Goal: Communication & Community: Answer question/provide support

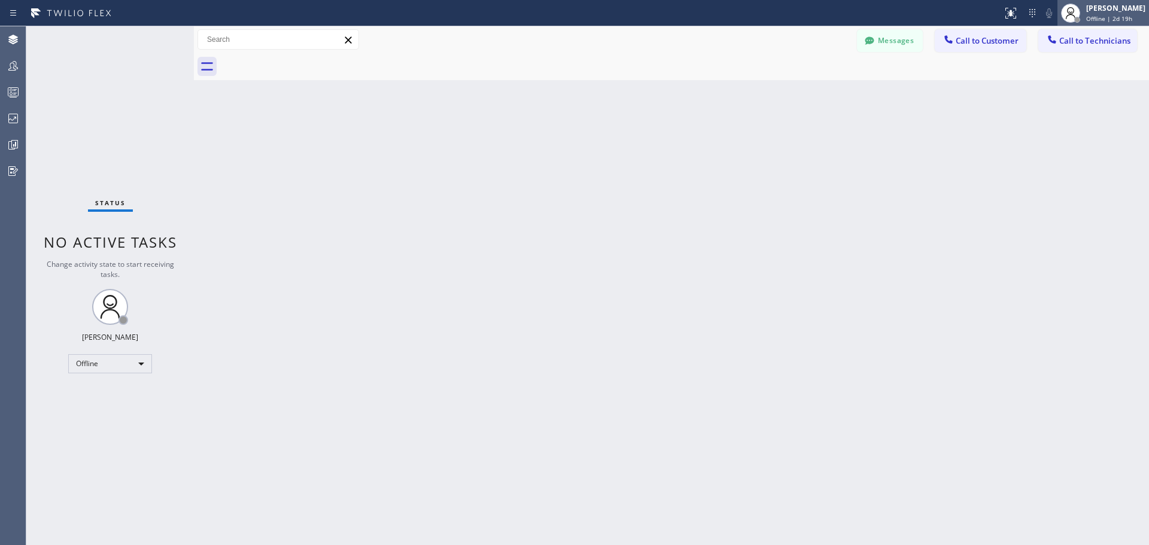
click at [1097, 8] on div "[PERSON_NAME]" at bounding box center [1115, 8] width 59 height 10
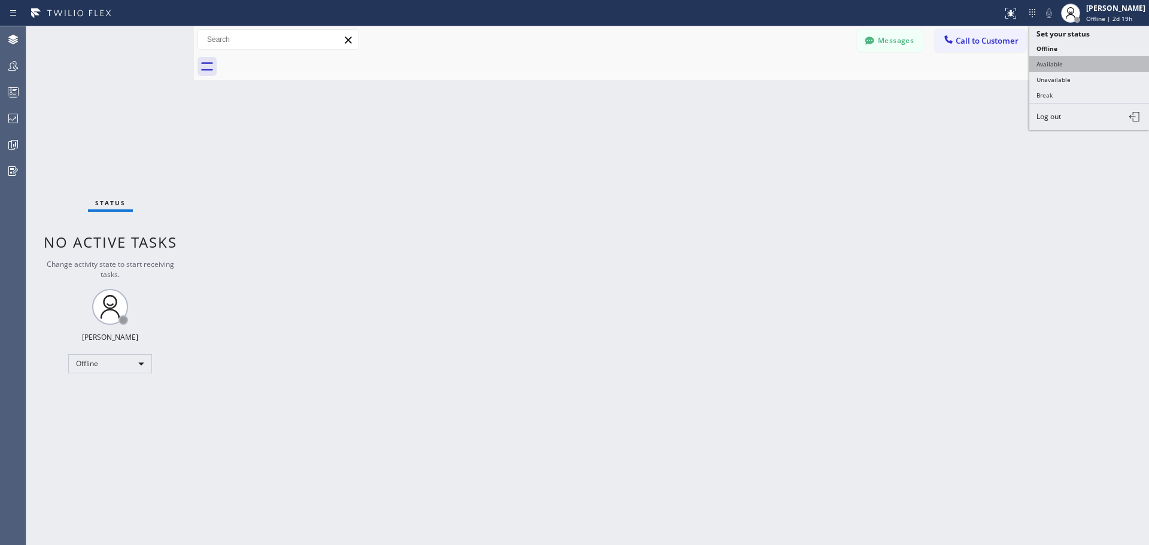
click at [1075, 60] on button "Available" at bounding box center [1090, 64] width 120 height 16
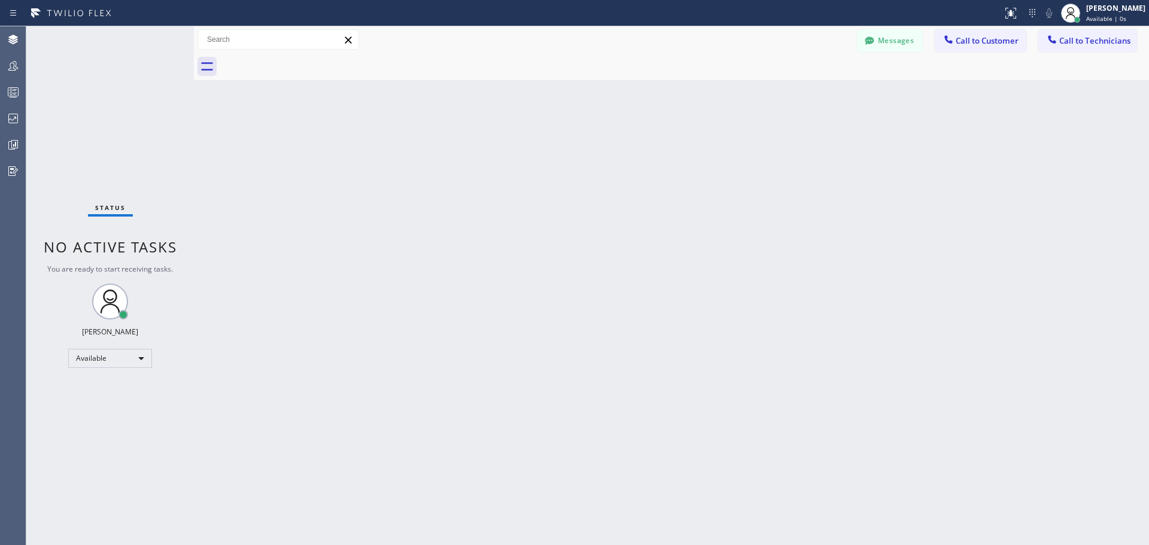
click at [980, 168] on div "Back to Dashboard Change Sender ID Customers Technicians AP [PERSON_NAME] [DATE…" at bounding box center [671, 285] width 955 height 519
click at [1001, 44] on span "Call to Customer" at bounding box center [987, 40] width 63 height 11
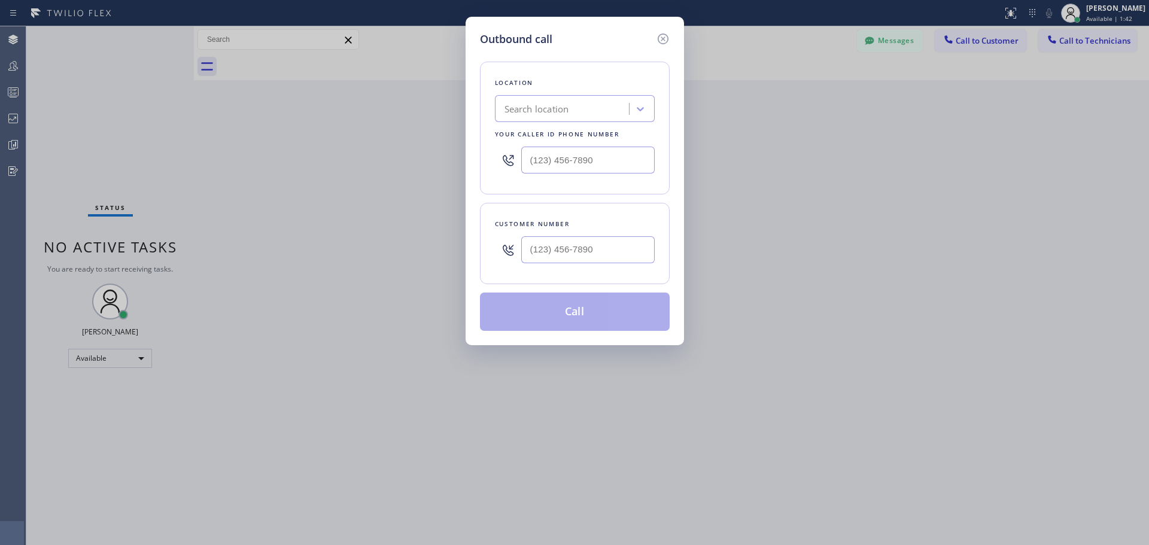
click at [561, 101] on div "Search location" at bounding box center [564, 109] width 130 height 21
type input "CSM"
click at [578, 137] on div "Home Alliance CSM" at bounding box center [575, 134] width 160 height 22
type input "[PHONE_NUMBER]"
click at [566, 248] on input "(___) ___-____" at bounding box center [587, 249] width 133 height 27
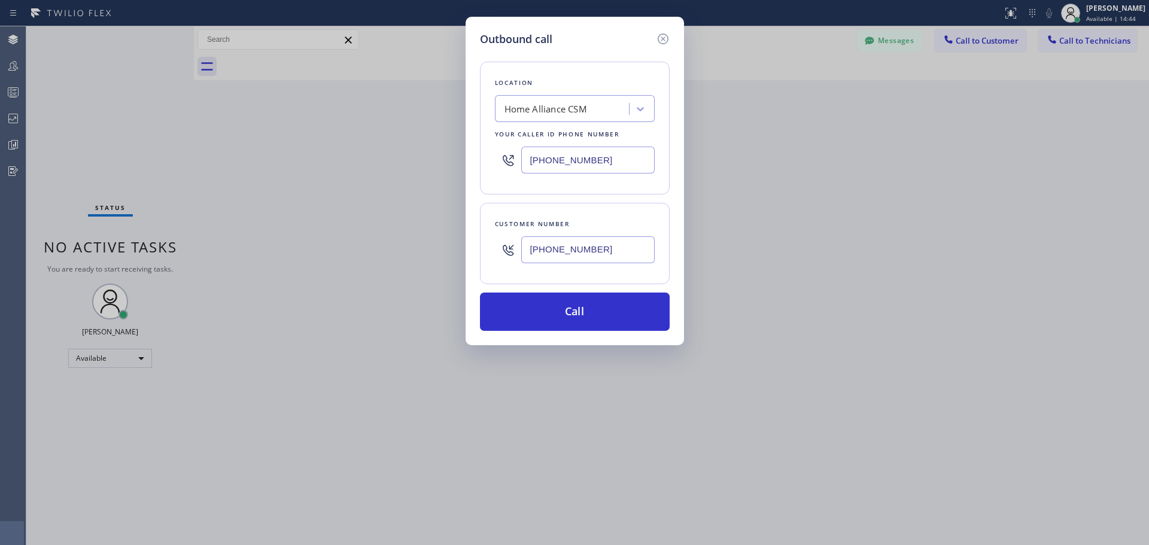
type input "[PHONE_NUMBER]"
click at [583, 312] on button "Call" at bounding box center [575, 312] width 190 height 38
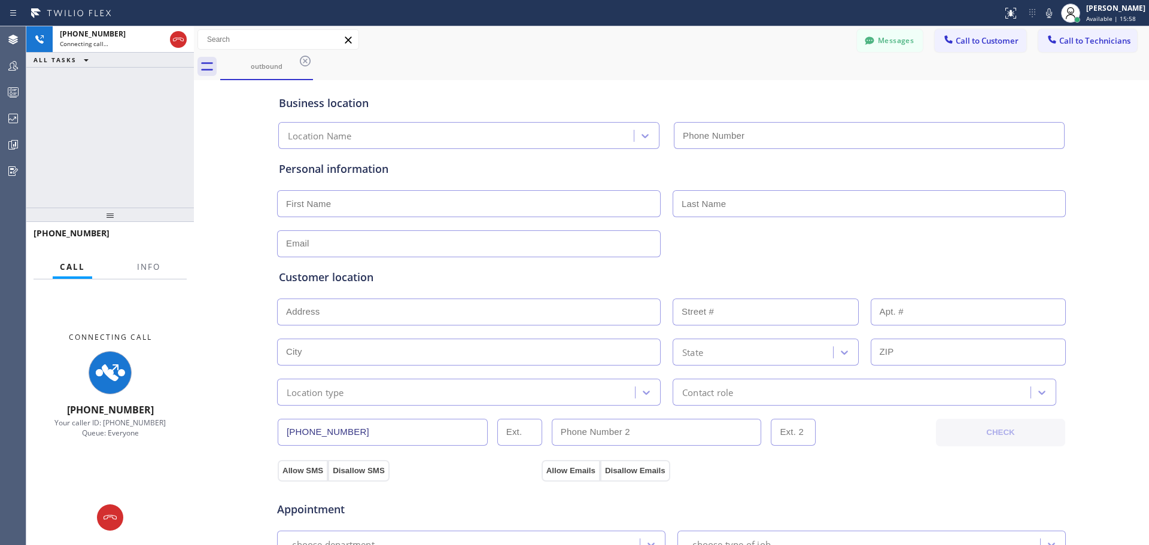
type input "[PHONE_NUMBER]"
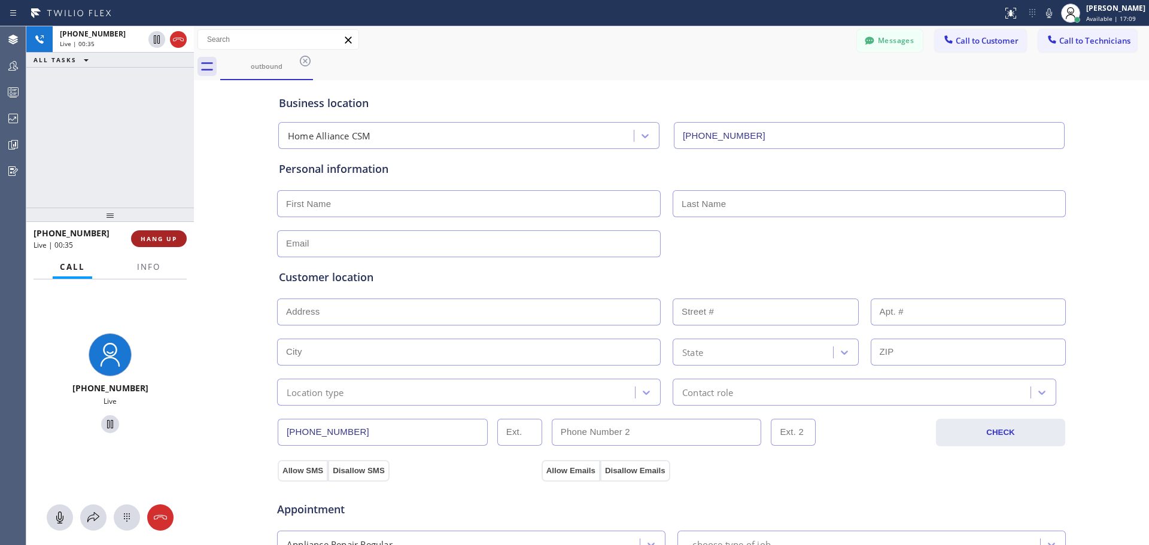
click at [171, 237] on span "HANG UP" at bounding box center [159, 239] width 37 height 8
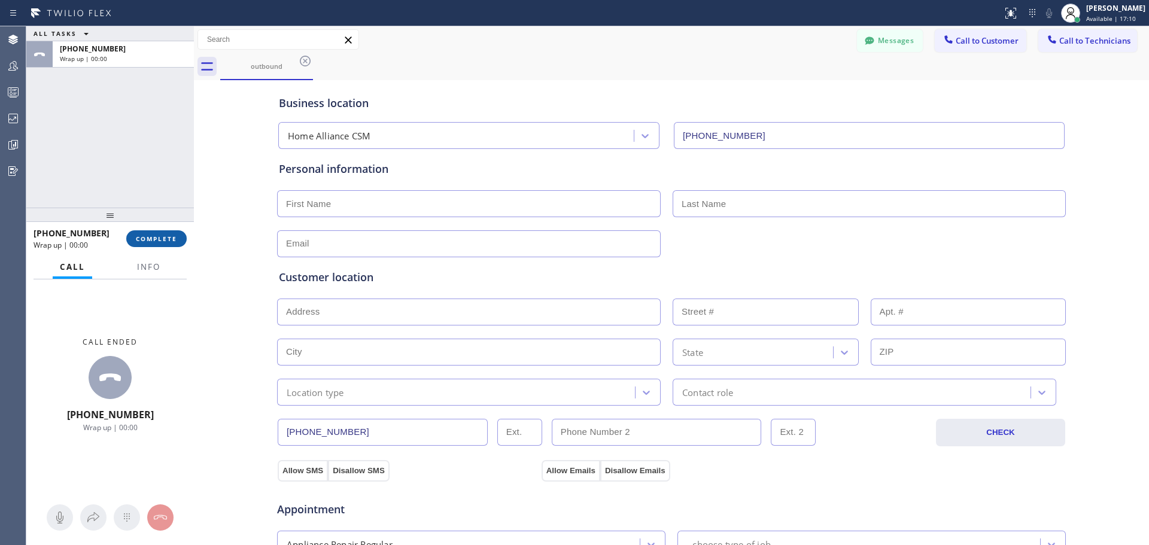
click at [160, 243] on button "COMPLETE" at bounding box center [156, 238] width 60 height 17
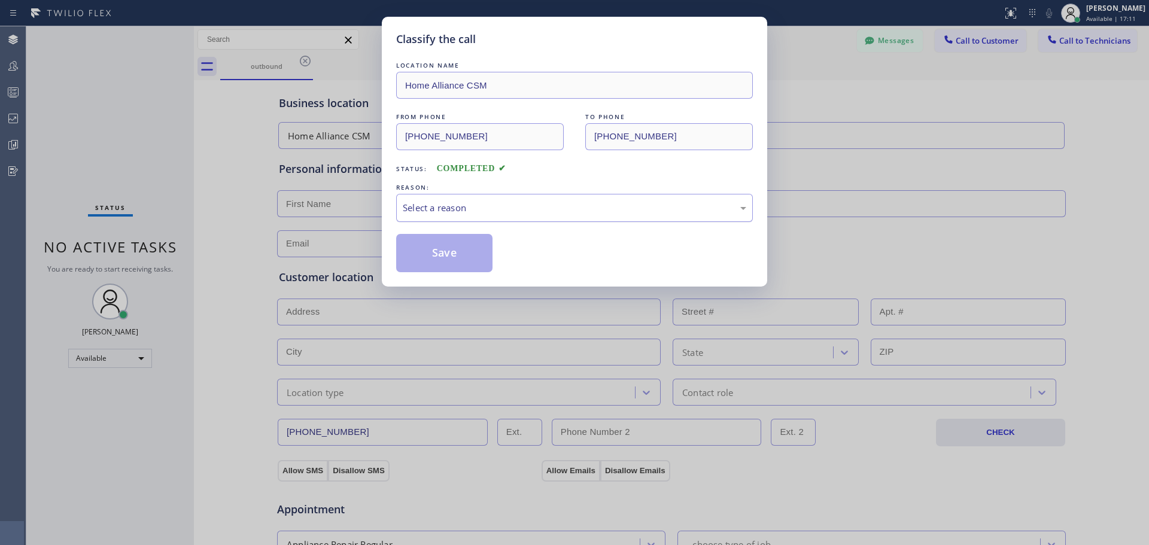
click at [557, 218] on div "Select a reason" at bounding box center [574, 208] width 357 height 28
click at [442, 251] on button "Save" at bounding box center [444, 253] width 96 height 38
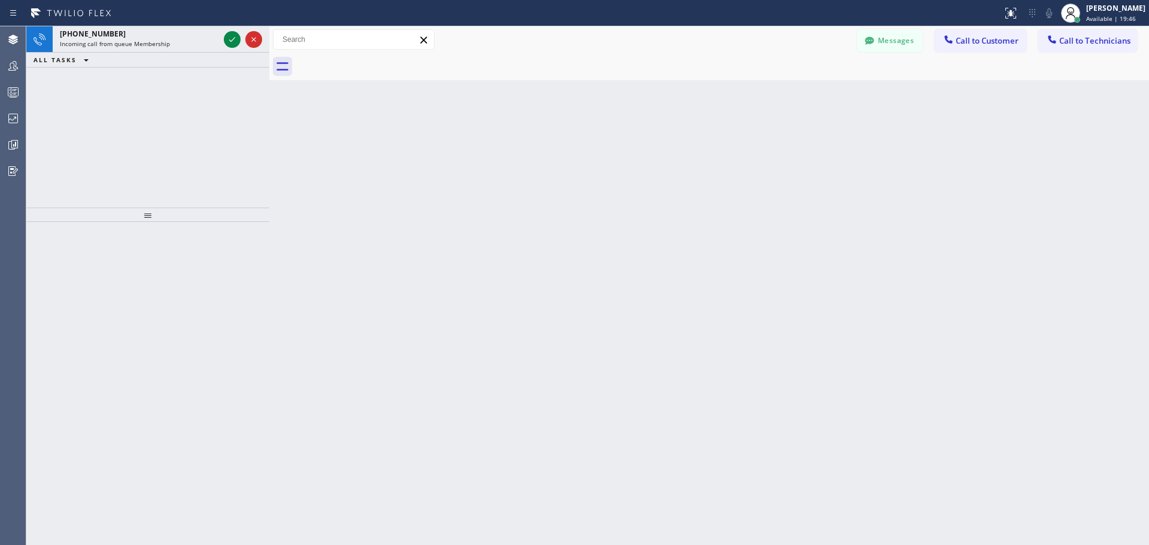
drag, startPoint x: 195, startPoint y: 34, endPoint x: 271, endPoint y: 43, distance: 76.0
click at [269, 43] on div at bounding box center [269, 285] width 0 height 519
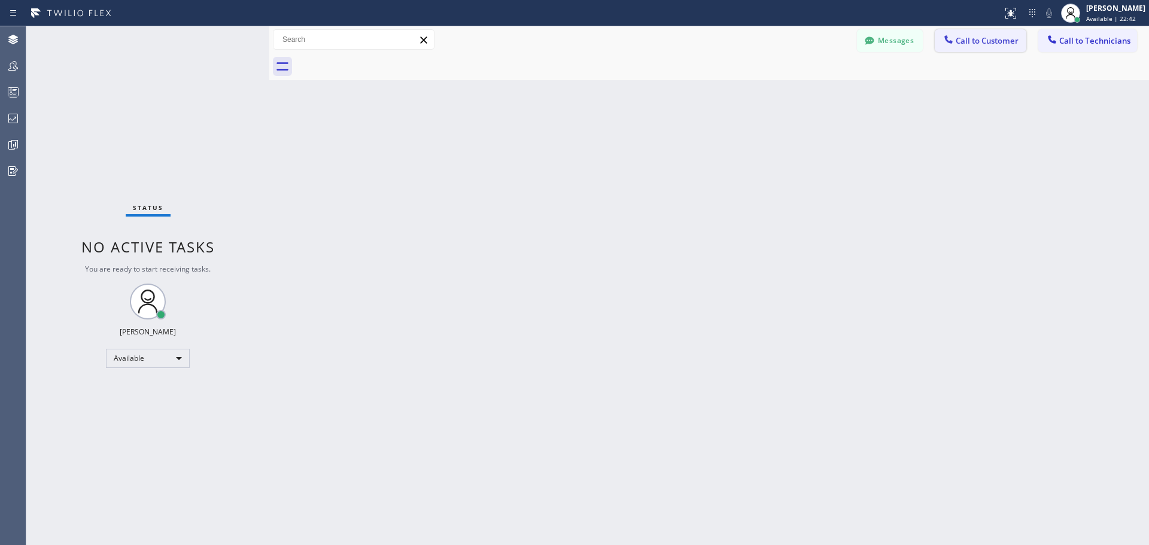
click at [964, 41] on span "Call to Customer" at bounding box center [987, 40] width 63 height 11
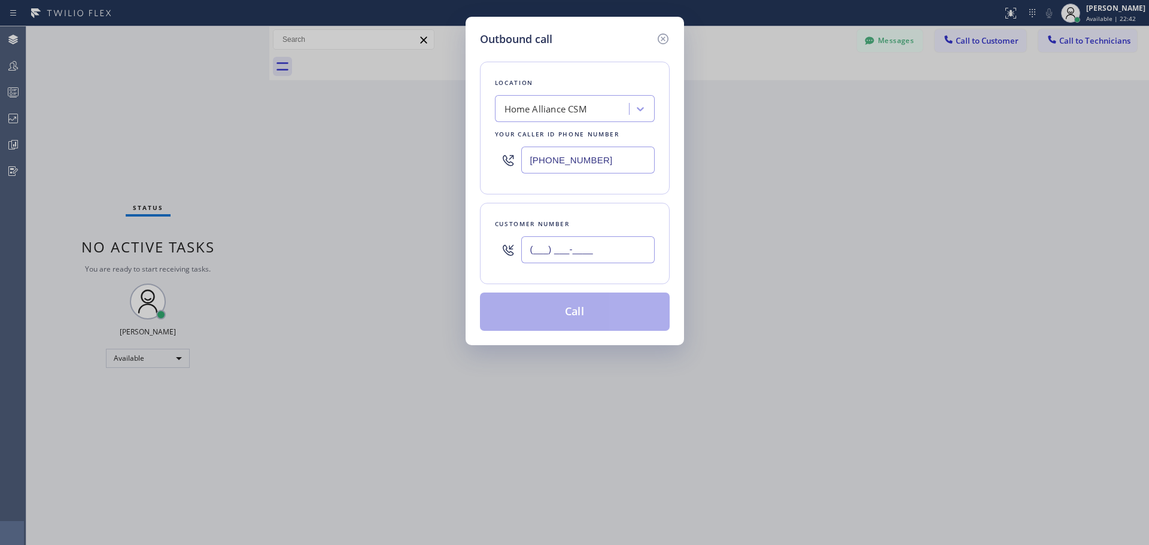
click at [570, 244] on input "(___) ___-____" at bounding box center [587, 249] width 133 height 27
paste input "323) 537-6960"
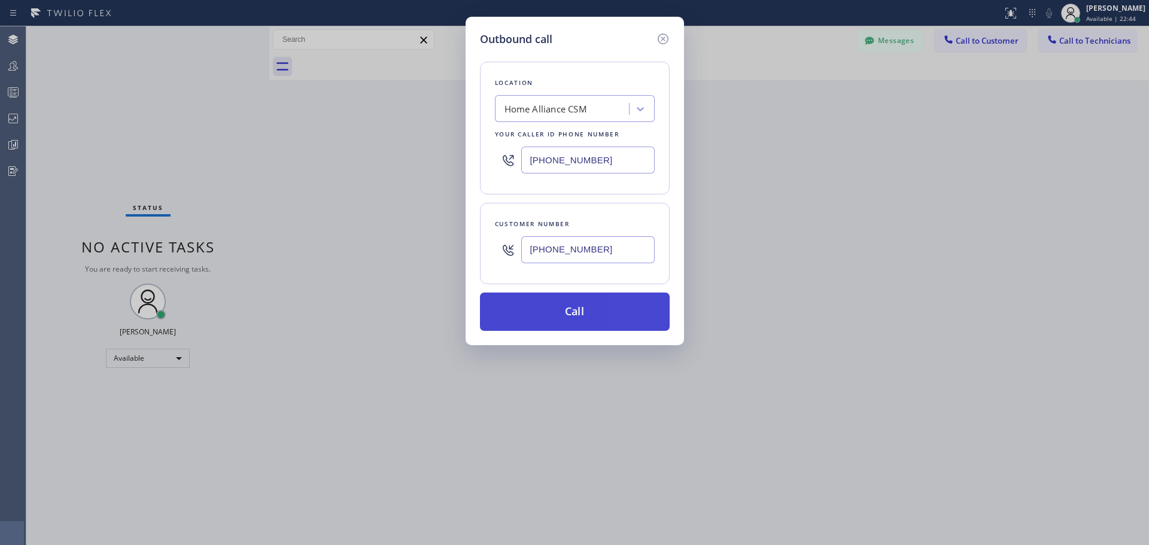
type input "[PHONE_NUMBER]"
click at [558, 307] on button "Call" at bounding box center [575, 312] width 190 height 38
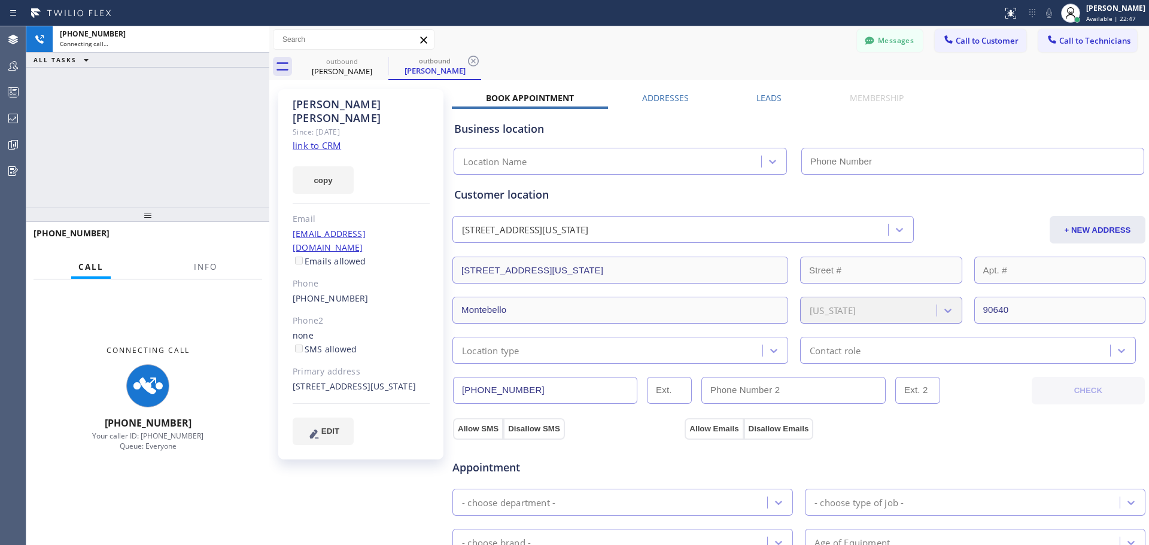
type input "[PHONE_NUMBER]"
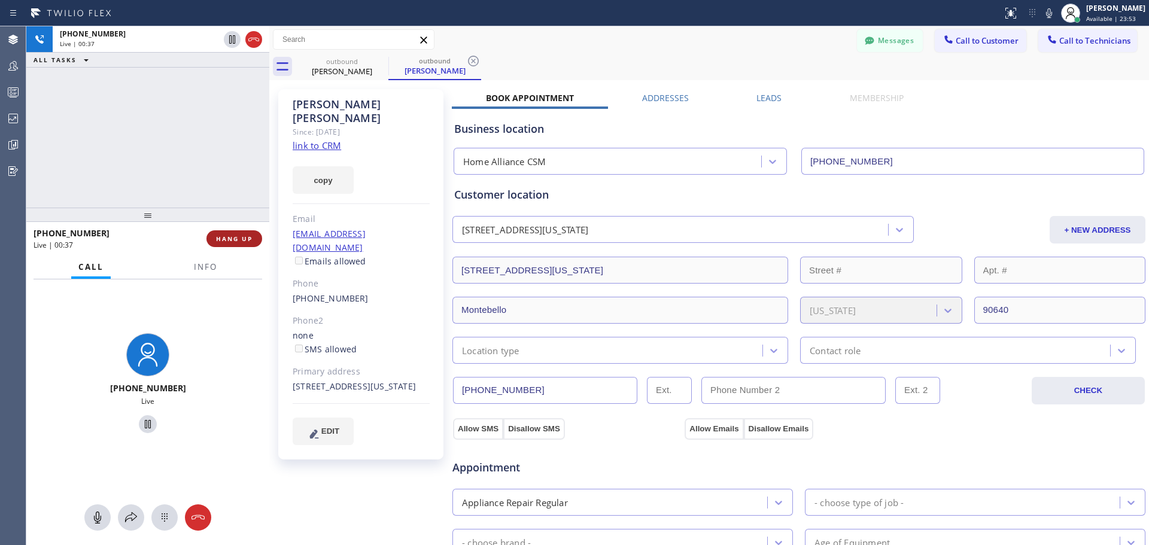
click at [214, 237] on button "HANG UP" at bounding box center [235, 238] width 56 height 17
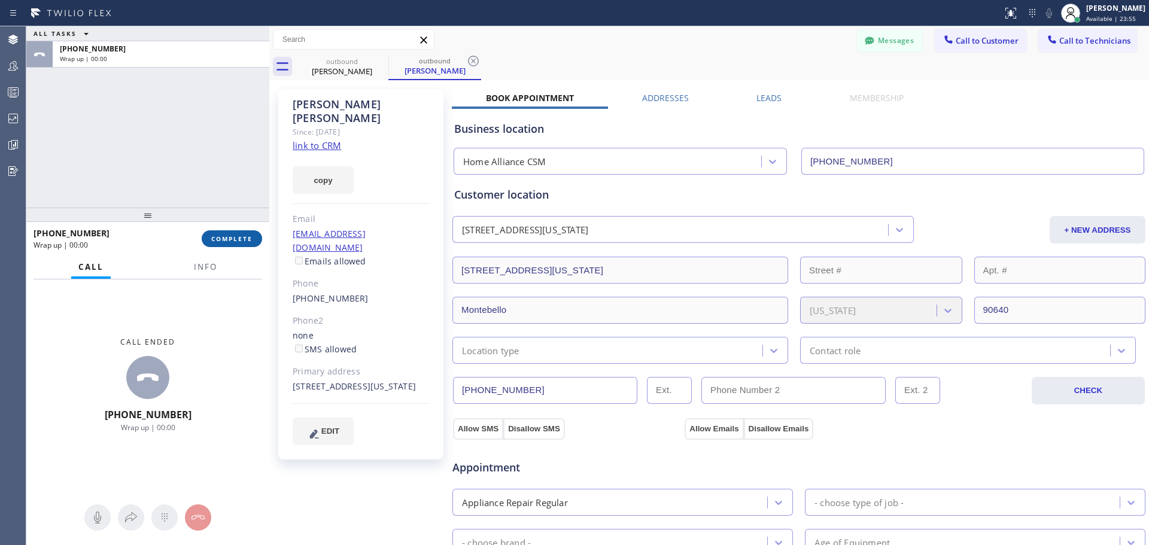
click at [226, 237] on span "COMPLETE" at bounding box center [231, 239] width 41 height 8
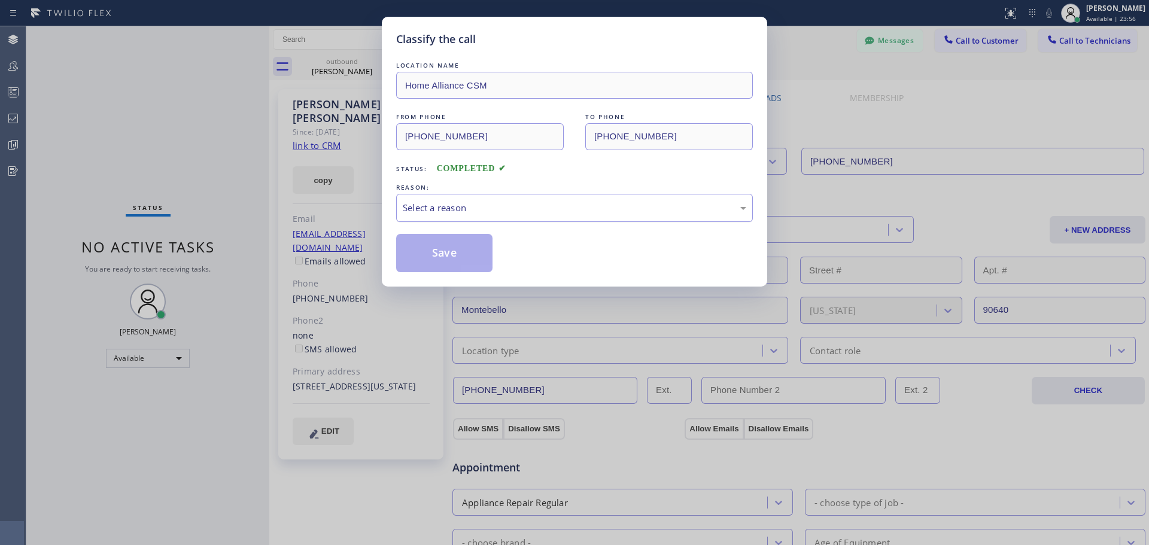
click at [567, 208] on div "Select a reason" at bounding box center [575, 208] width 344 height 14
click at [472, 261] on button "Save" at bounding box center [444, 253] width 96 height 38
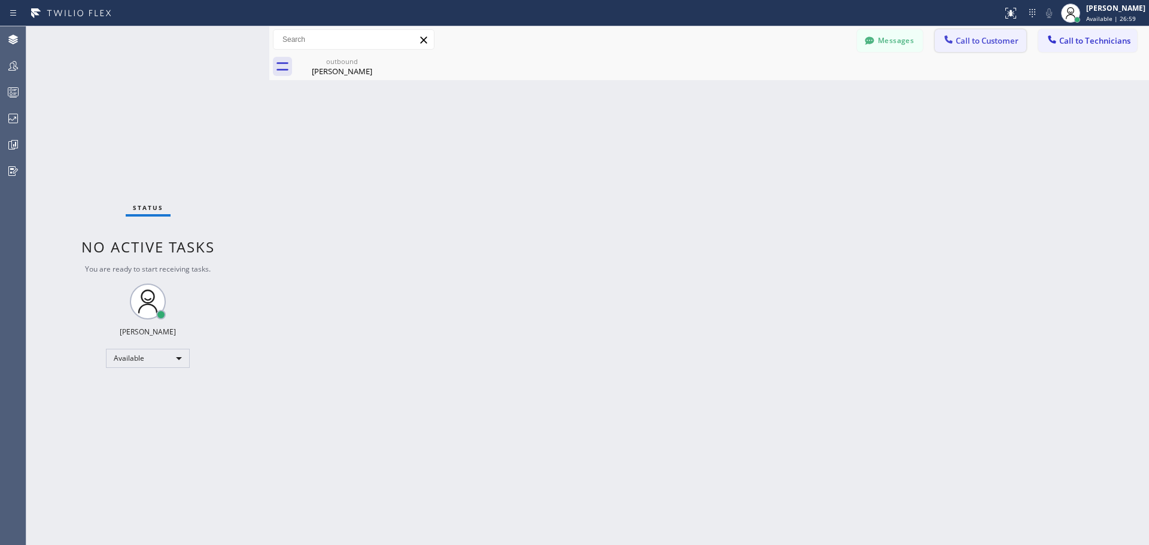
click at [992, 40] on span "Call to Customer" at bounding box center [987, 40] width 63 height 11
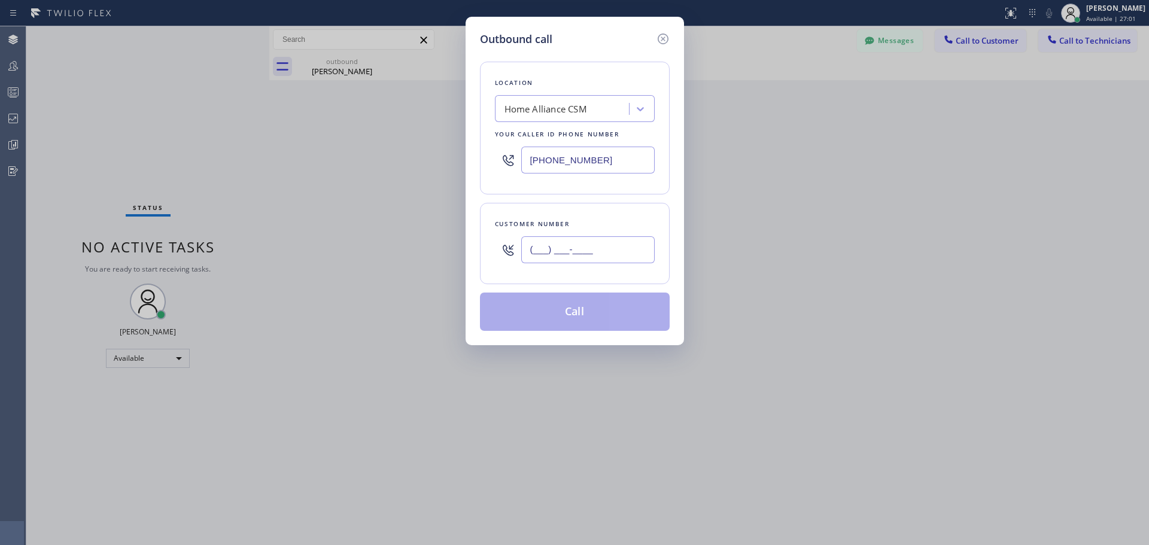
click at [611, 256] on input "(___) ___-____" at bounding box center [587, 249] width 133 height 27
paste input "215) 715-8549"
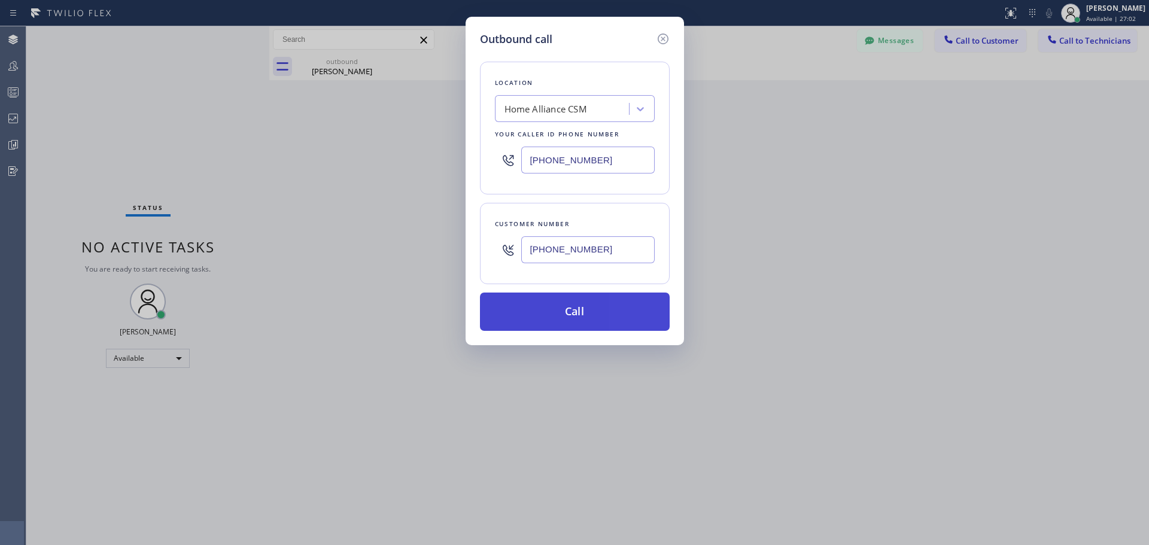
type input "[PHONE_NUMBER]"
click at [612, 317] on button "Call" at bounding box center [575, 312] width 190 height 38
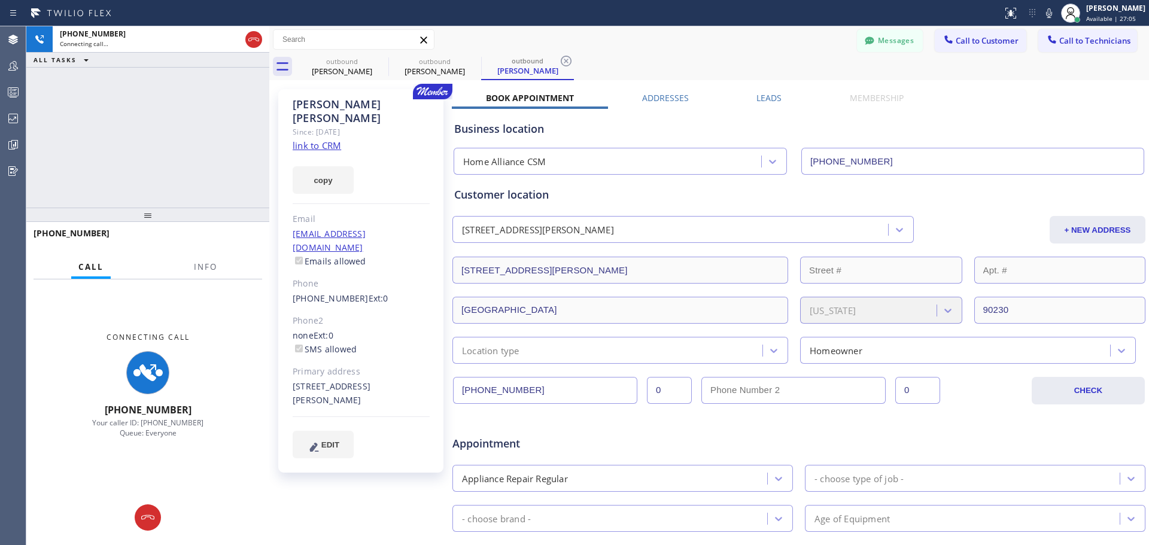
type input "[PHONE_NUMBER]"
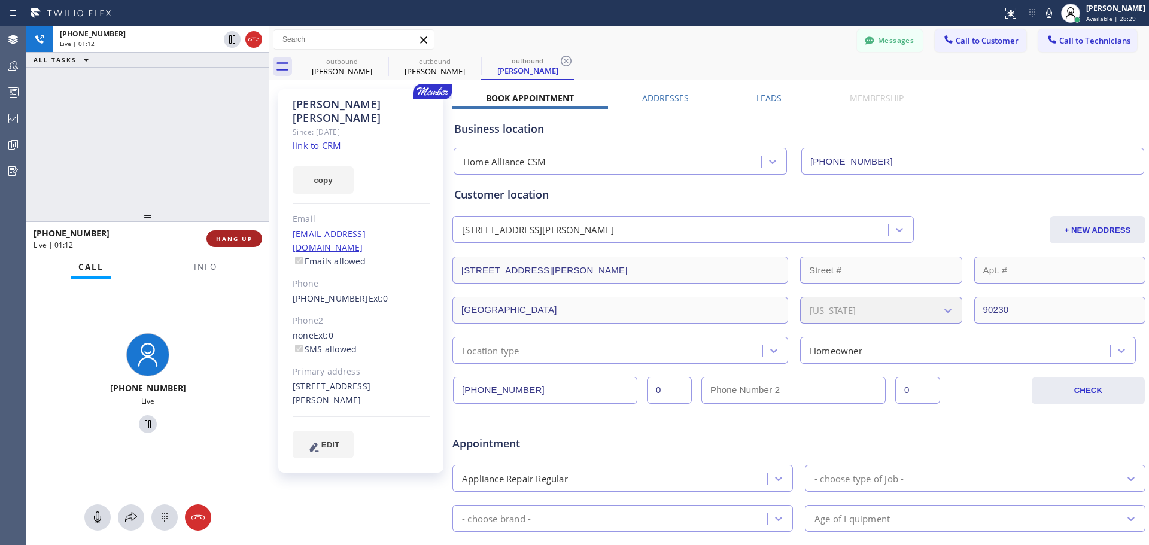
click at [226, 235] on span "HANG UP" at bounding box center [234, 239] width 37 height 8
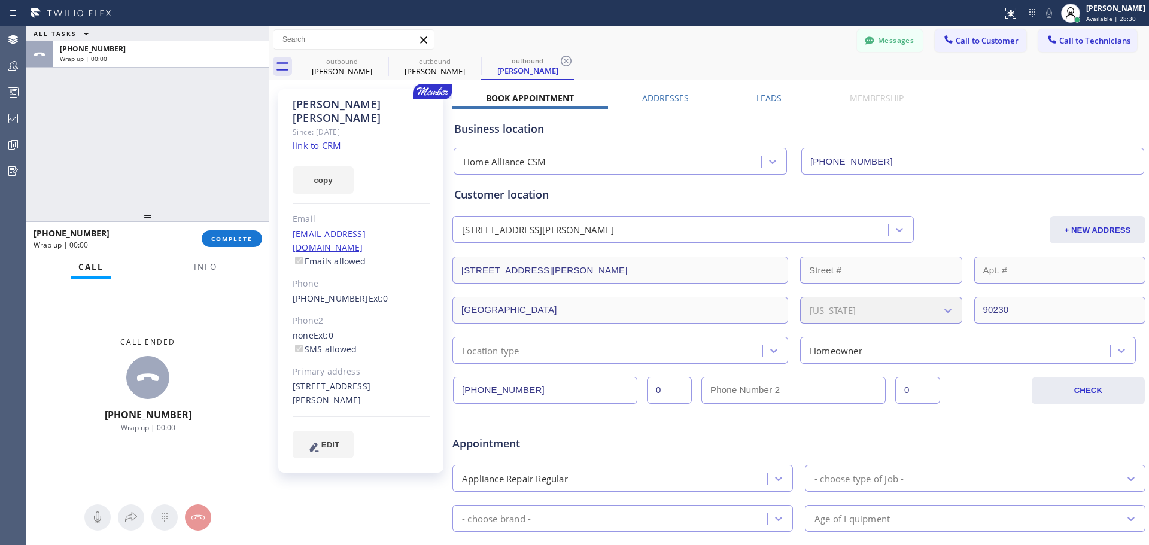
drag, startPoint x: 242, startPoint y: 236, endPoint x: 456, endPoint y: 298, distance: 221.8
click at [242, 236] on span "COMPLETE" at bounding box center [231, 239] width 41 height 8
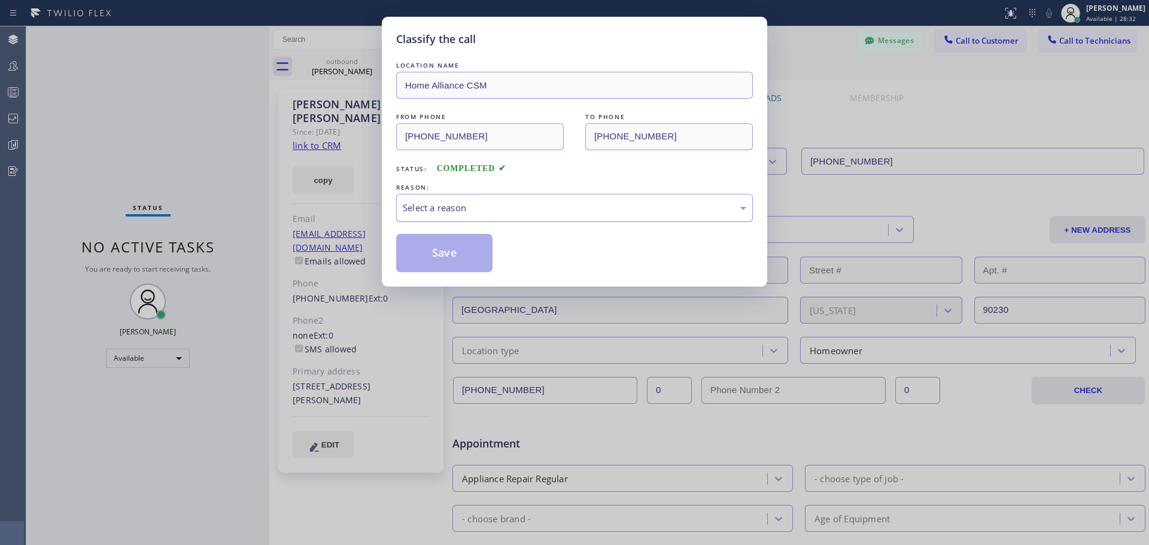
click at [515, 213] on div "Select a reason" at bounding box center [575, 208] width 344 height 14
drag, startPoint x: 453, startPoint y: 246, endPoint x: 467, endPoint y: 250, distance: 14.8
click at [453, 246] on button "Save" at bounding box center [444, 253] width 96 height 38
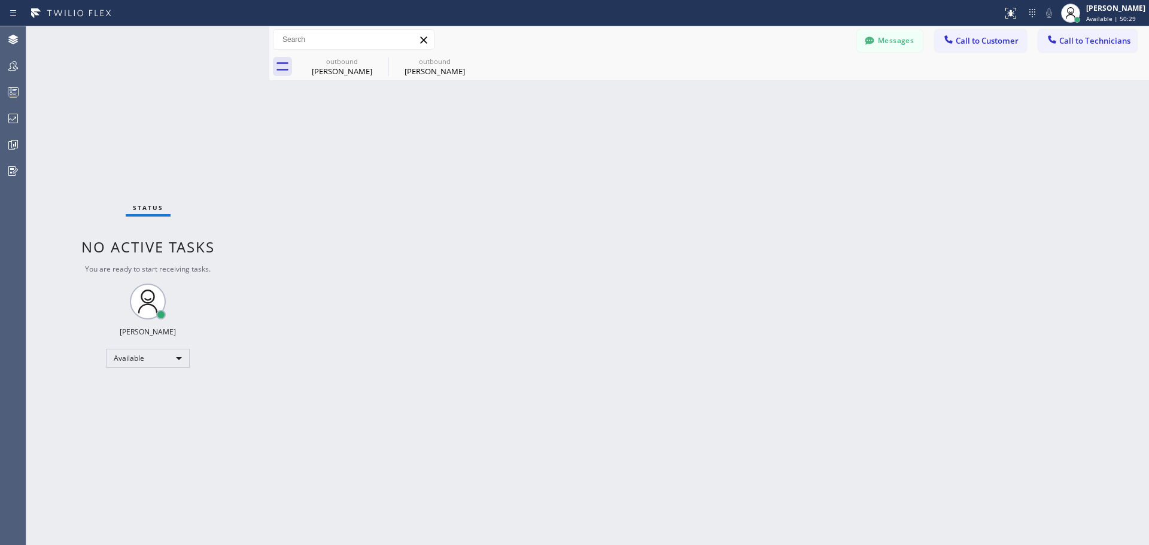
drag, startPoint x: 473, startPoint y: 55, endPoint x: 404, endPoint y: 68, distance: 70.6
click at [0, 0] on icon at bounding box center [0, 0] width 0 height 0
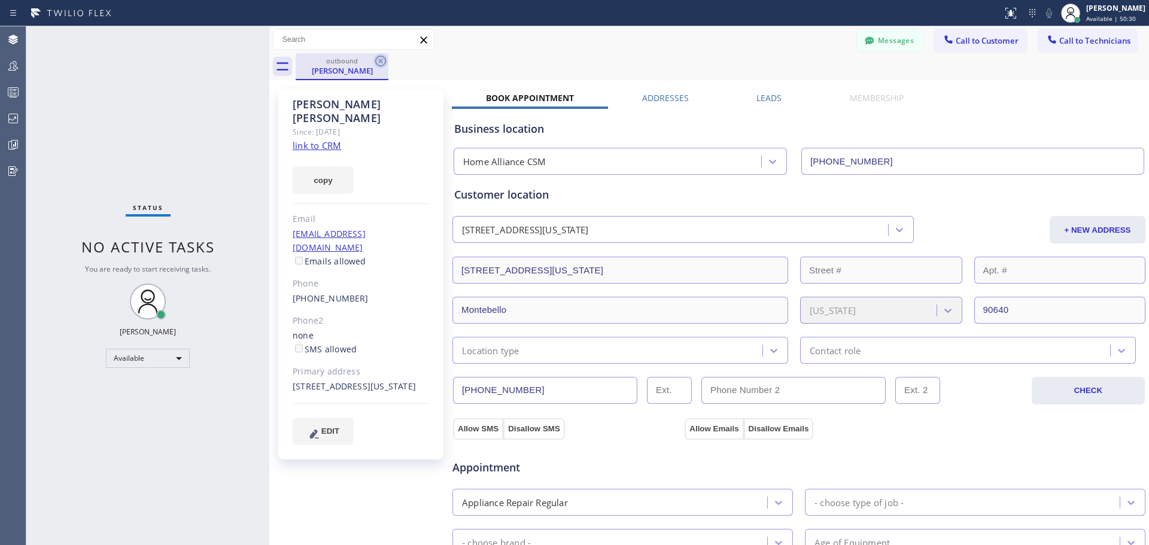
click at [377, 61] on icon at bounding box center [381, 61] width 14 height 14
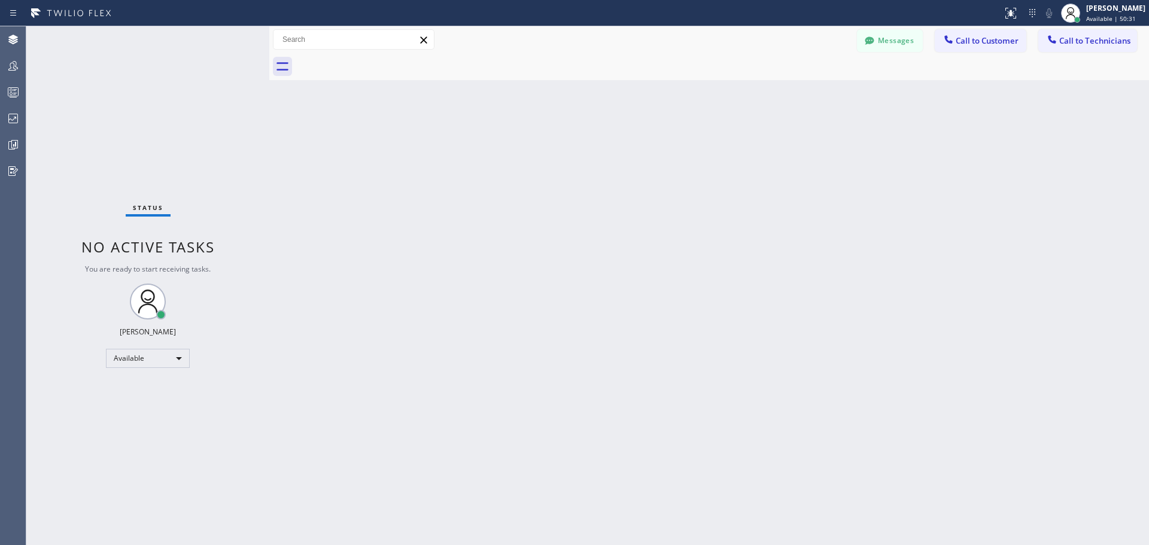
click at [160, 86] on div "Status No active tasks You are ready to start receiving tasks. [PERSON_NAME] Av…" at bounding box center [147, 285] width 243 height 519
click at [1128, 17] on span "Available | 51:50" at bounding box center [1111, 18] width 50 height 8
click at [1100, 76] on button "Unavailable" at bounding box center [1090, 80] width 120 height 16
